Goal: Task Accomplishment & Management: Use online tool/utility

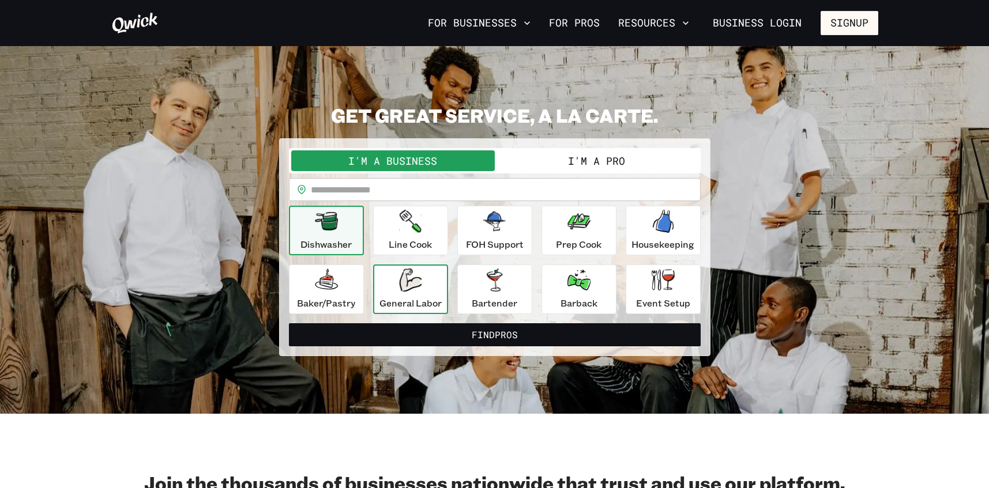
click at [424, 295] on div "General Labor" at bounding box center [410, 290] width 62 height 42
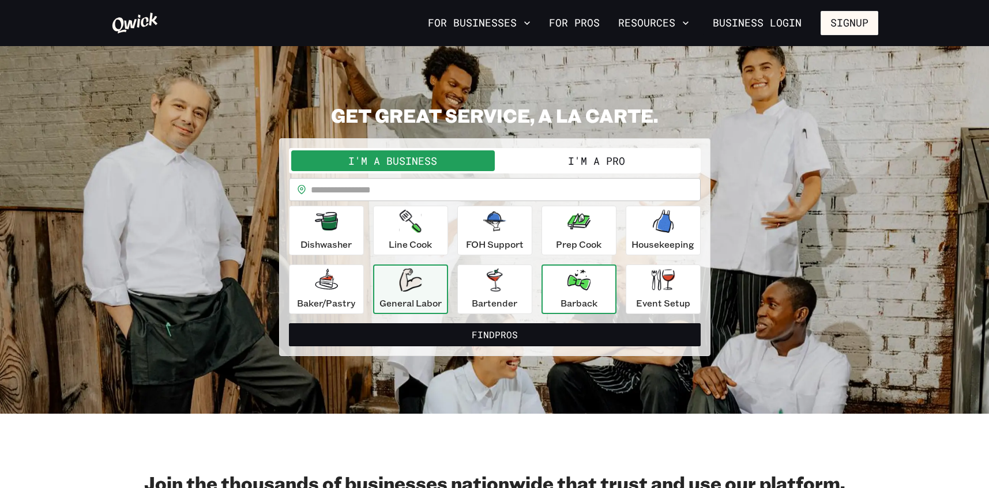
click at [585, 287] on icon "button" at bounding box center [578, 280] width 23 height 21
click at [550, 174] on div "I'm a Business I'm a Pro I’m a BUSINESS looking for a.. Barback ******* ​ ​ ​ D…" at bounding box center [495, 231] width 412 height 166
click at [559, 160] on button "I'm a Pro" at bounding box center [597, 161] width 204 height 21
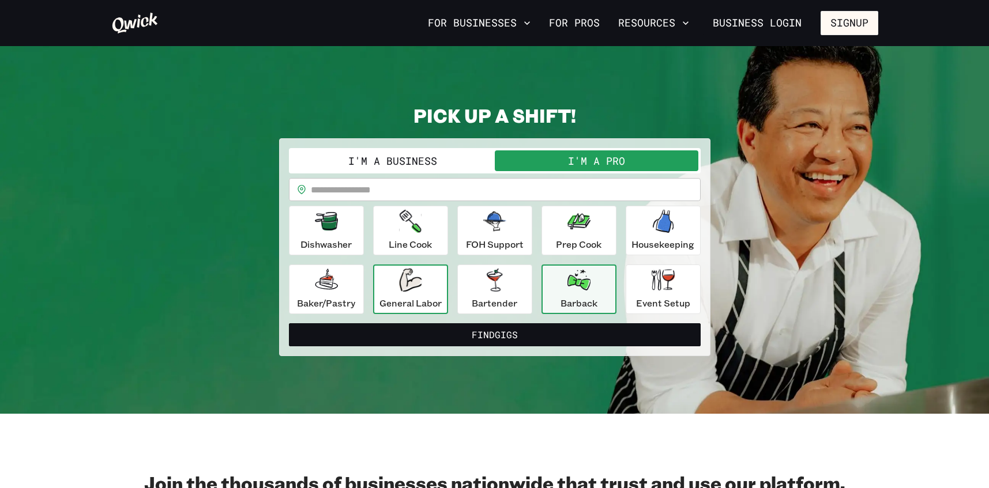
click at [422, 289] on icon "button" at bounding box center [410, 280] width 23 height 23
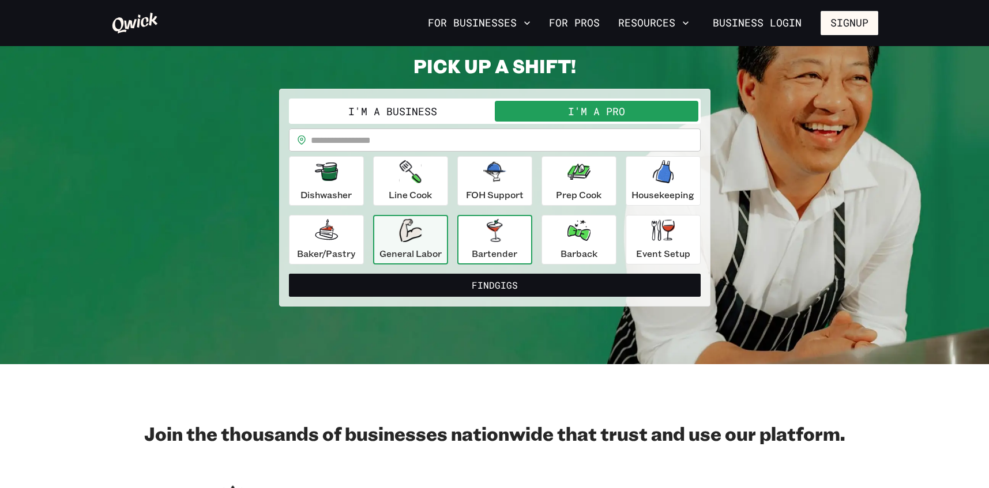
scroll to position [115, 0]
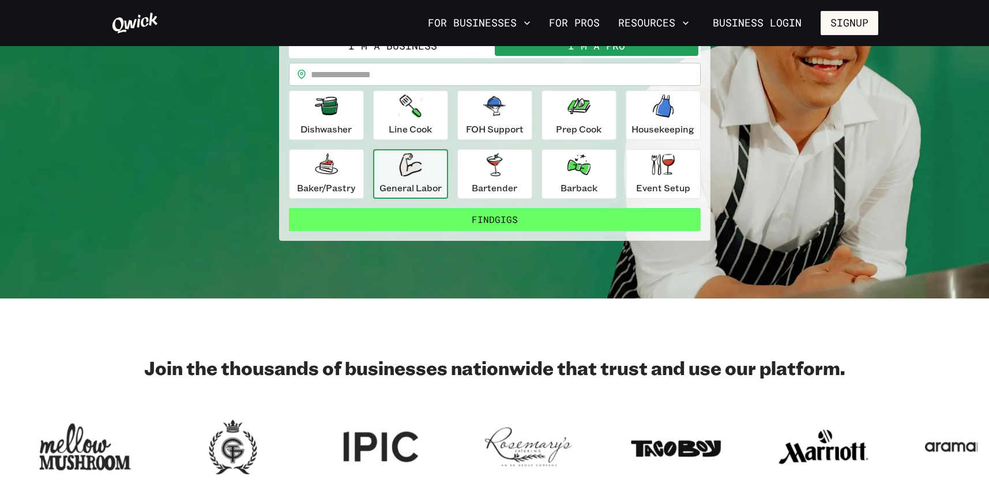
click at [494, 218] on button "Find Gigs" at bounding box center [495, 219] width 412 height 23
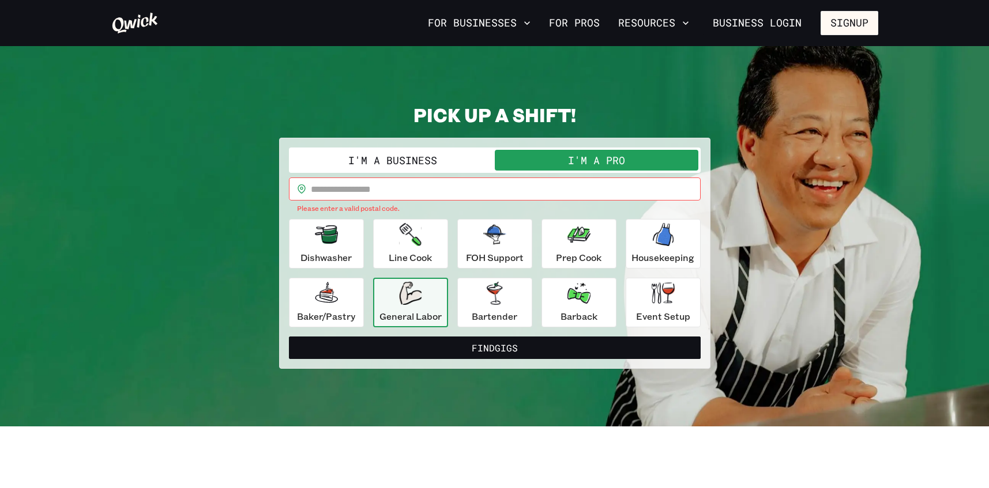
scroll to position [0, 0]
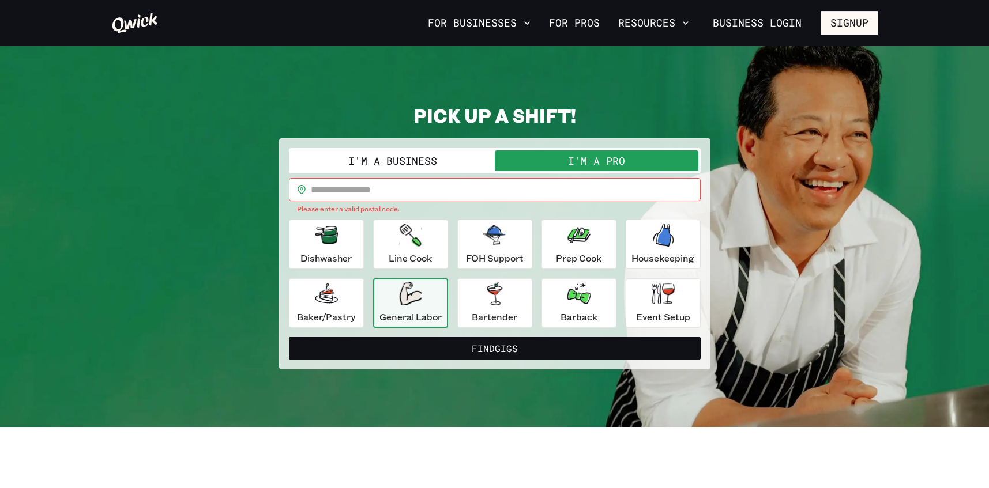
click at [415, 197] on input "text" at bounding box center [506, 189] width 390 height 23
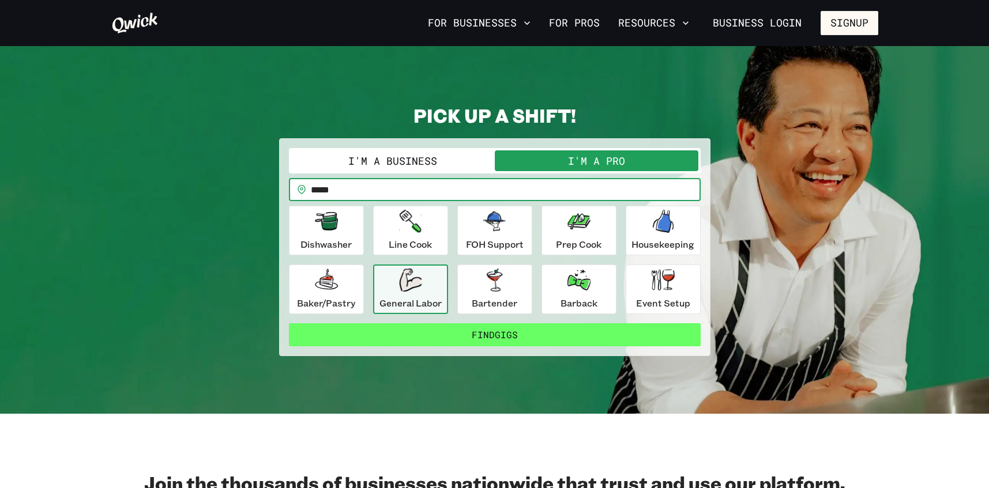
type input "*****"
click at [475, 340] on button "Find Gigs" at bounding box center [495, 335] width 412 height 23
